Goal: Information Seeking & Learning: Learn about a topic

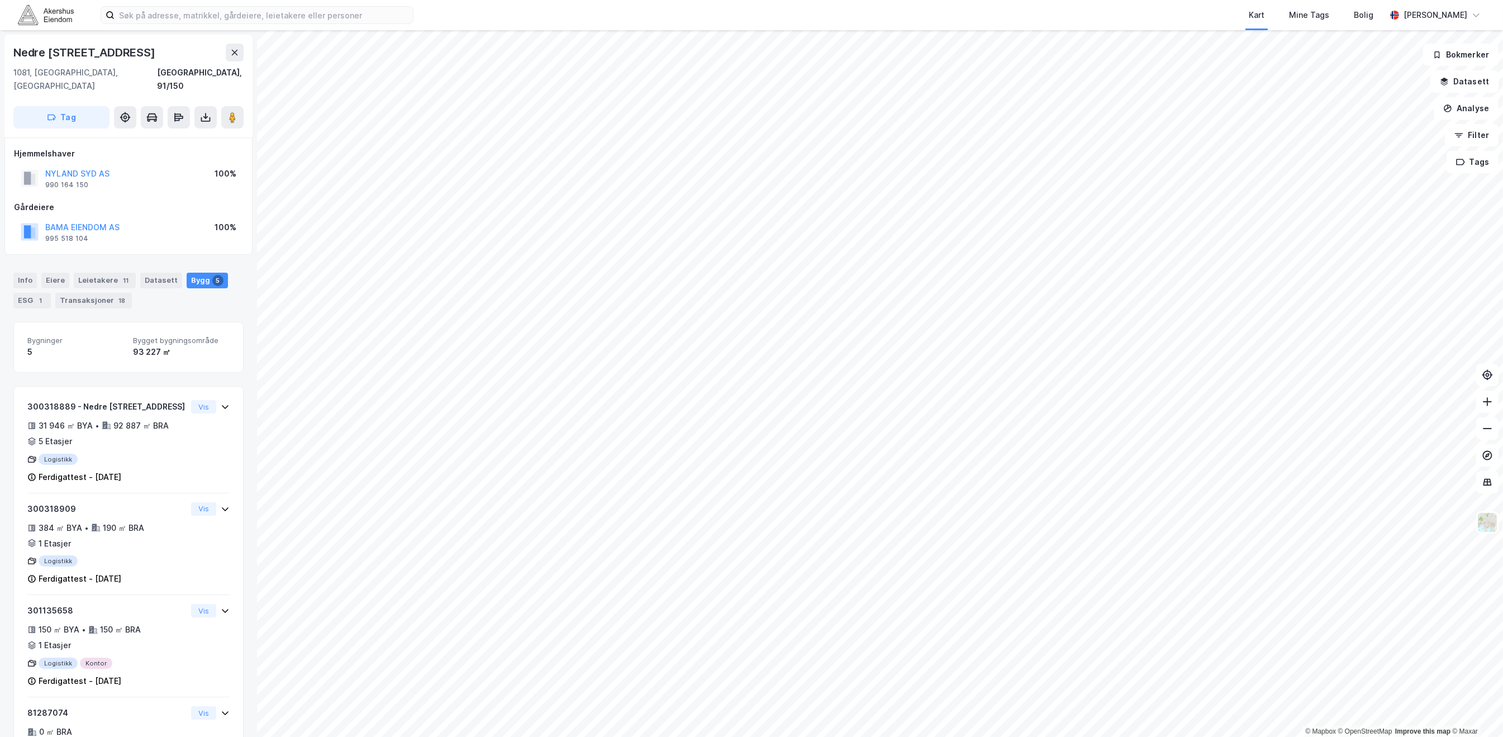
click at [57, 11] on img at bounding box center [46, 15] width 56 height 20
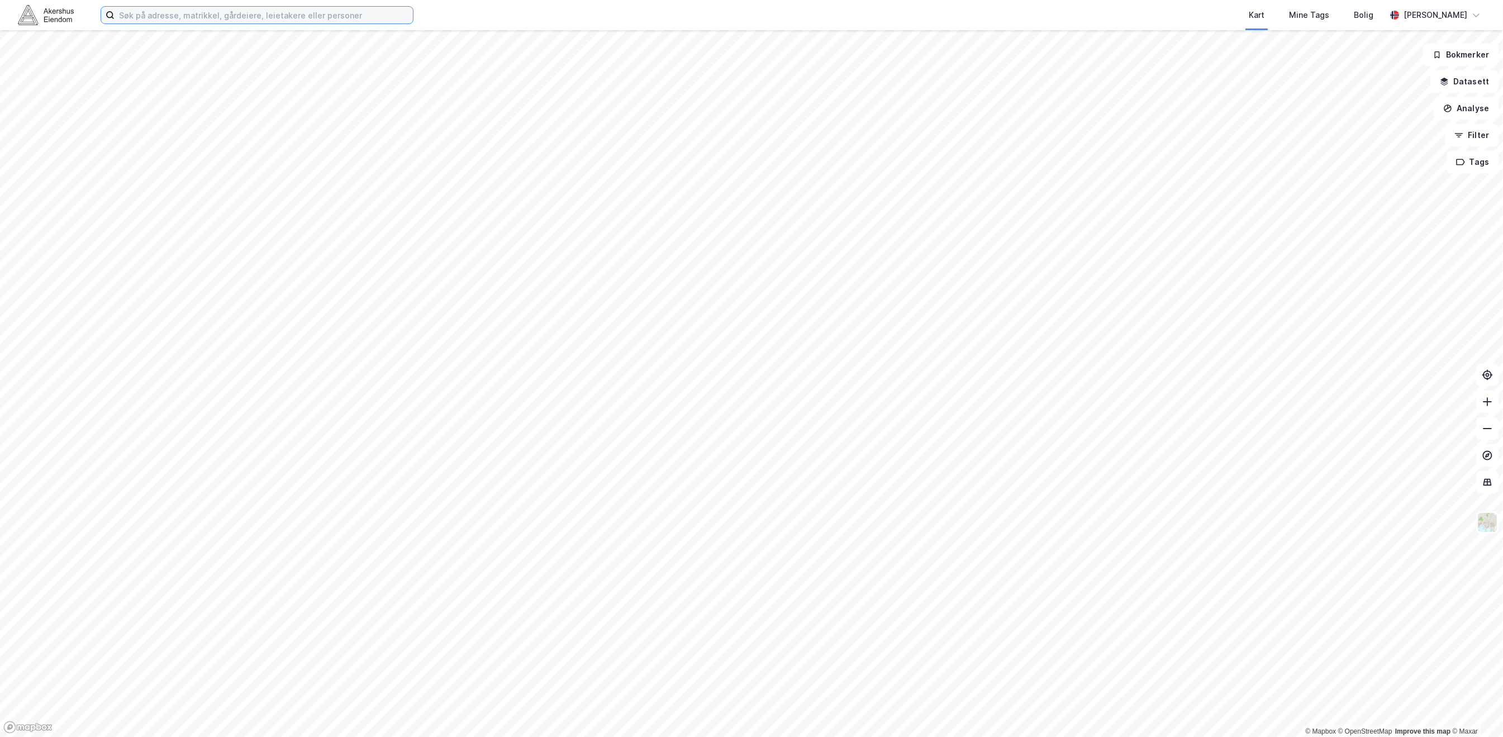
click at [164, 17] on input at bounding box center [264, 15] width 298 height 17
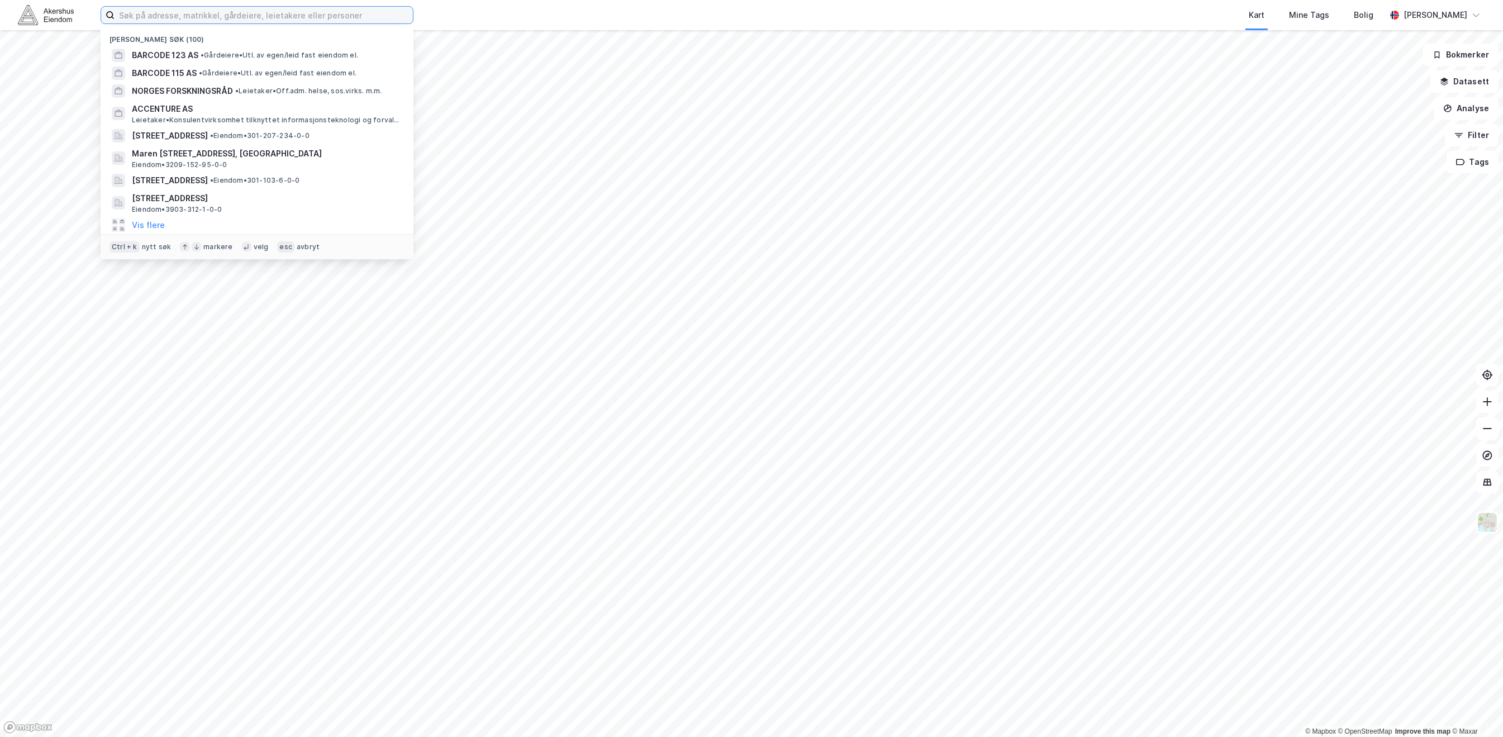
paste input "Kjeller Vest 7"
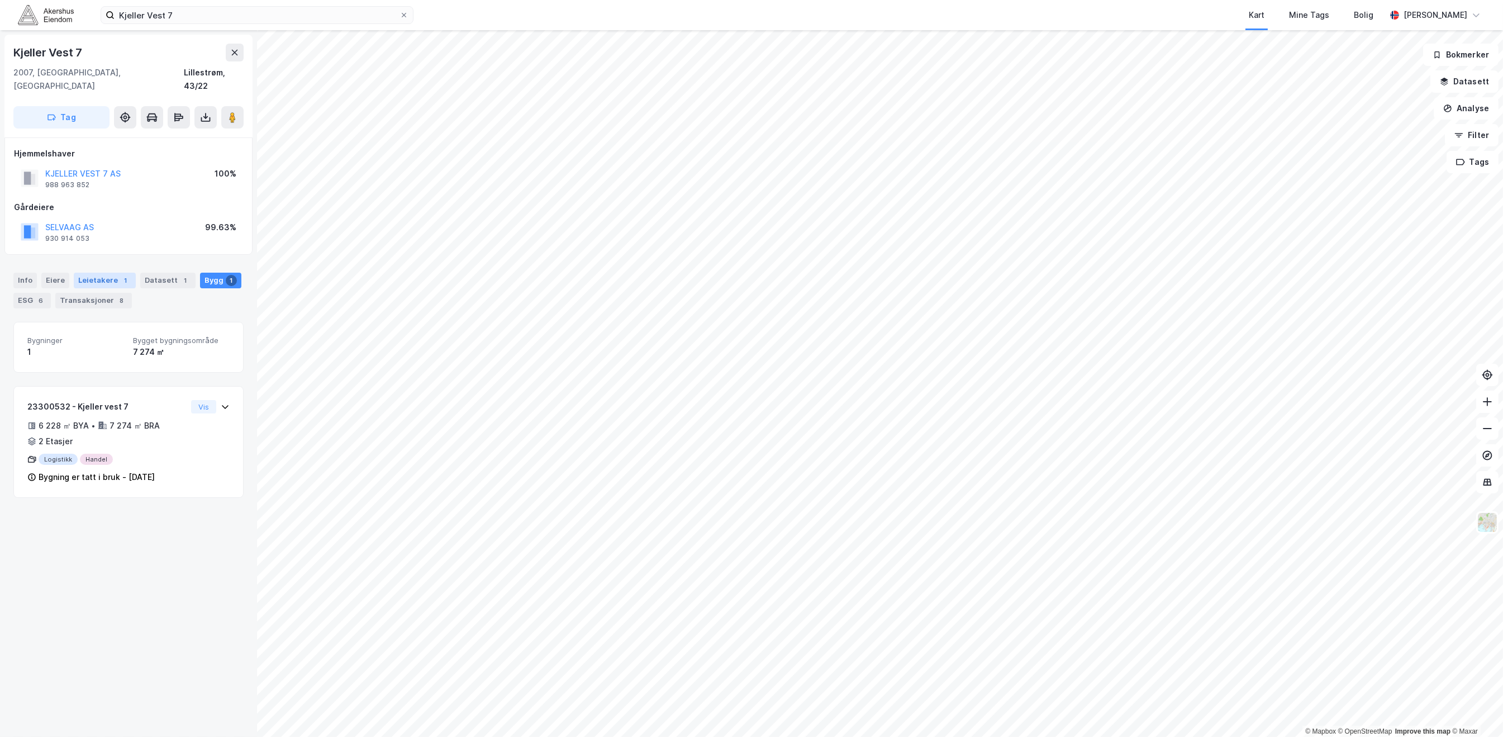
click at [97, 273] on div "Leietakere 1" at bounding box center [105, 281] width 62 height 16
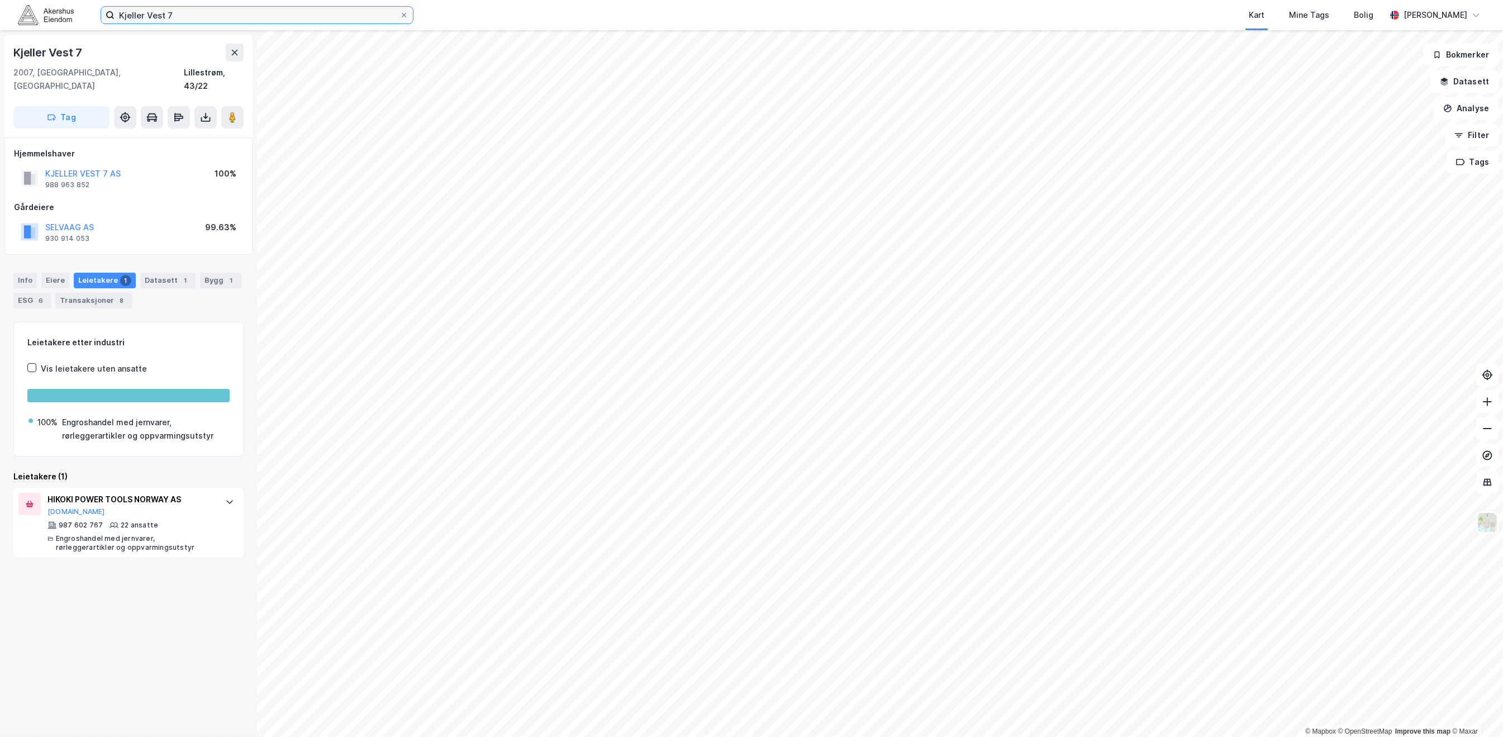
click at [198, 12] on input "Kjeller Vest 7" at bounding box center [257, 15] width 285 height 17
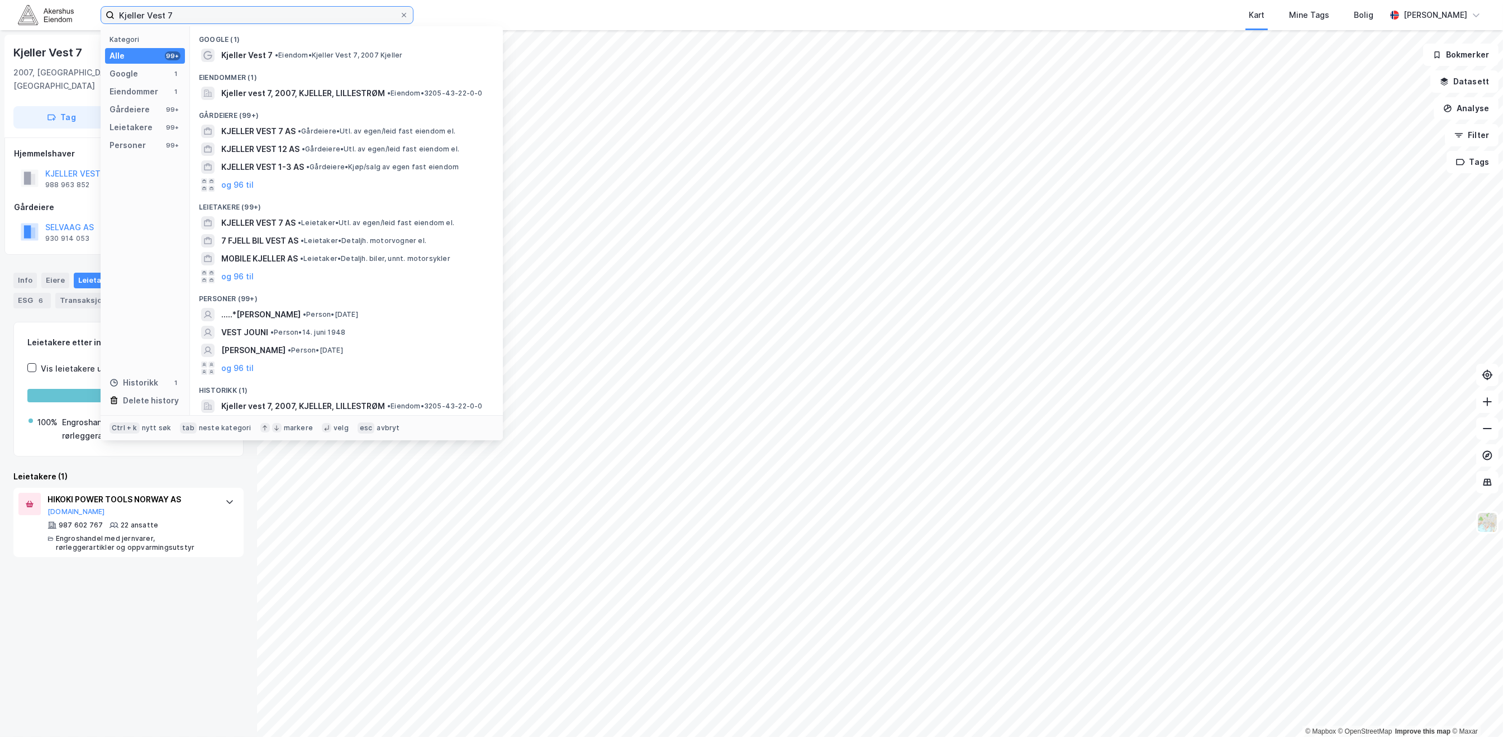
click at [198, 12] on input "Kjeller Vest 7" at bounding box center [257, 15] width 285 height 17
paste input "[STREET_ADDRESS]"
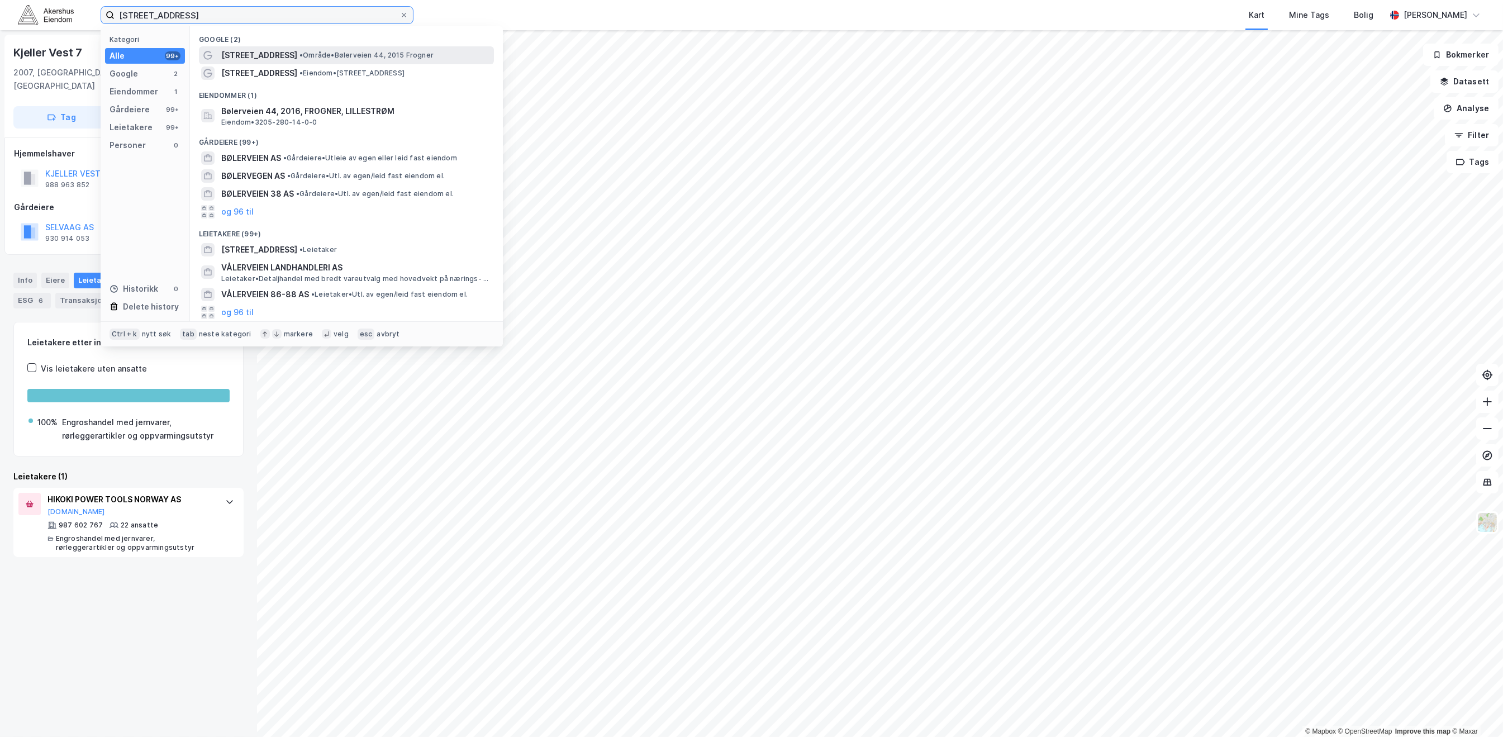
type input "[STREET_ADDRESS]"
click at [398, 55] on span "• Område • [STREET_ADDRESS] [GEOGRAPHIC_DATA]" at bounding box center [366, 55] width 134 height 9
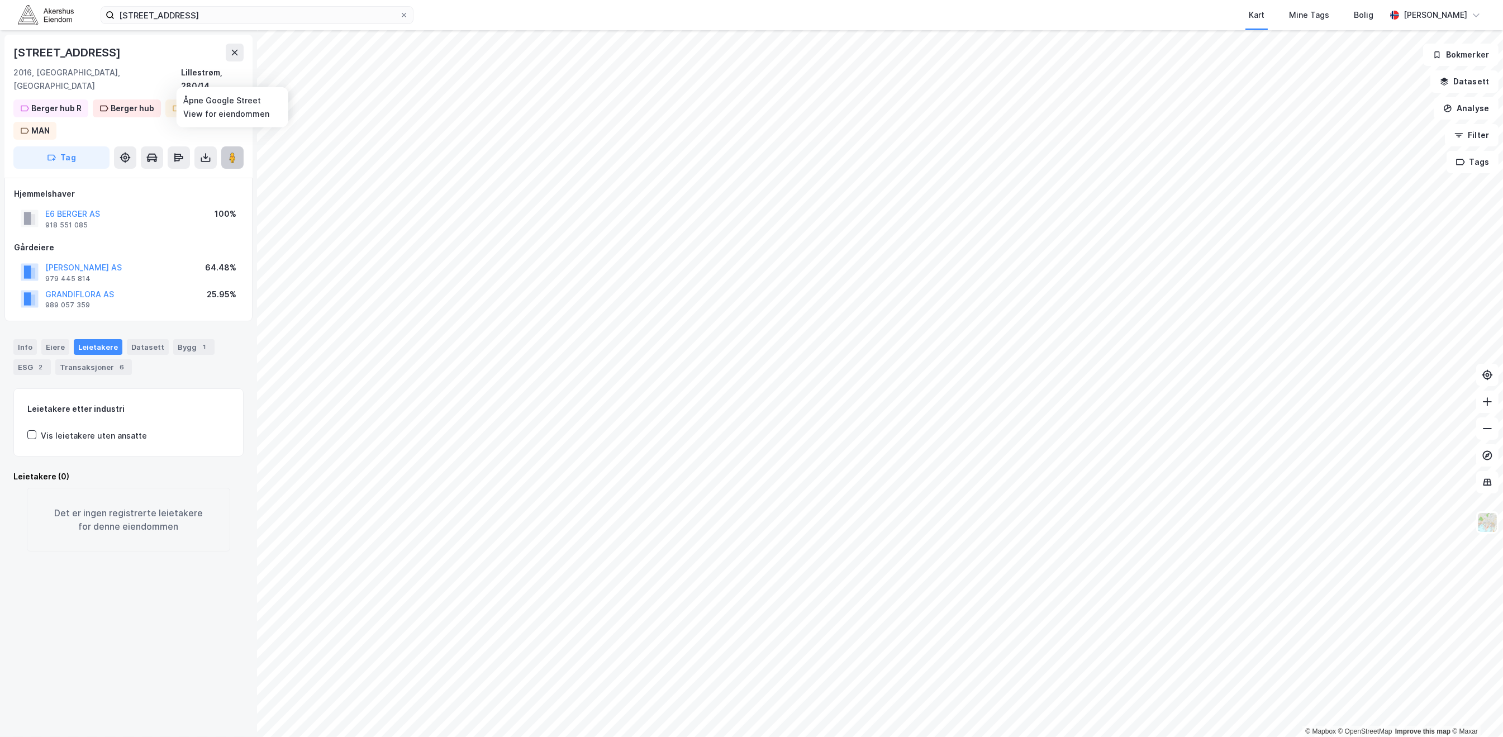
click at [237, 152] on icon at bounding box center [232, 157] width 11 height 11
click at [176, 339] on div "Bygg 1" at bounding box center [193, 347] width 41 height 16
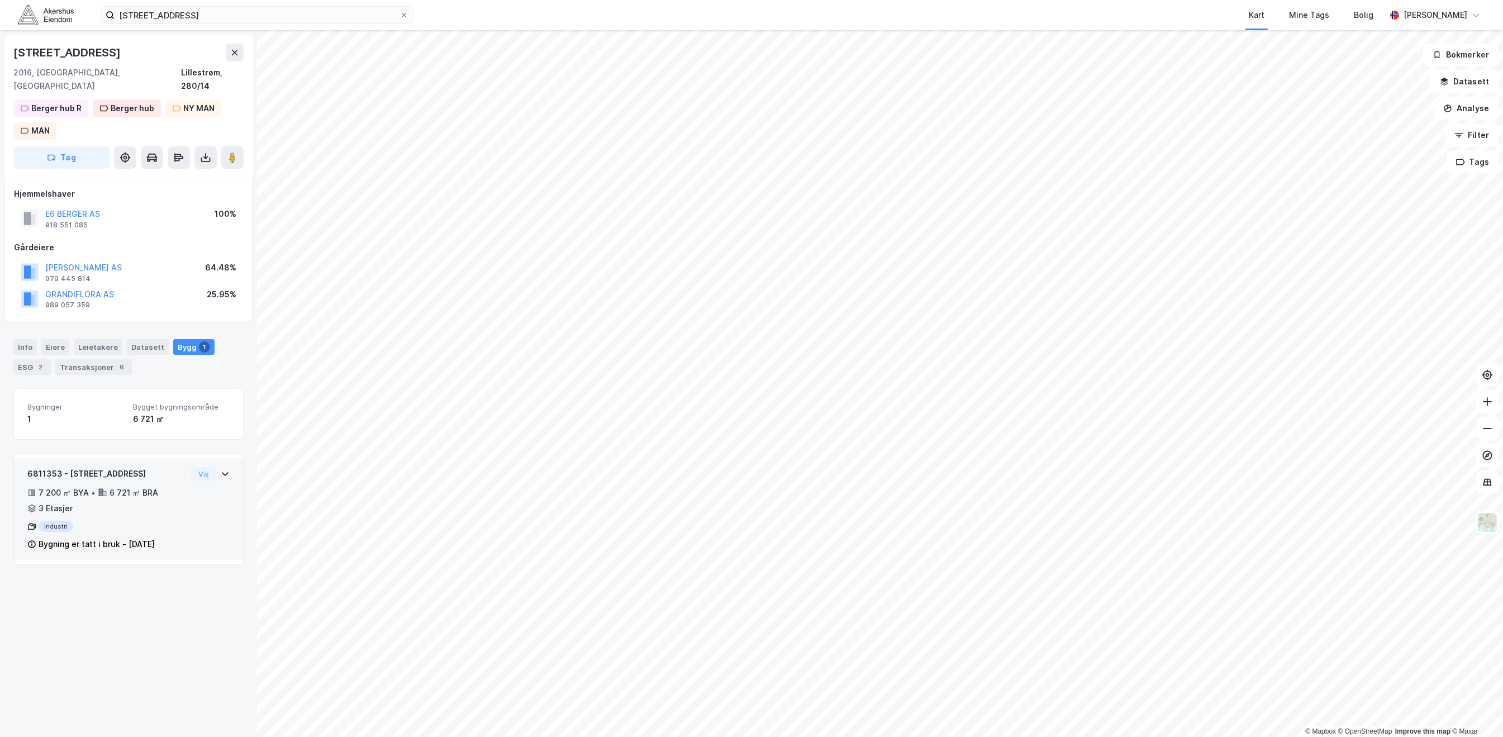
click at [178, 519] on div "6811353 - Bølerveien 44 7 200 ㎡ BYA • 6 721 ㎡ BRA • 3 Etasjer Industri Bygning …" at bounding box center [128, 513] width 202 height 93
click at [26, 339] on div "Info" at bounding box center [24, 347] width 23 height 16
